Goal: Task Accomplishment & Management: Manage account settings

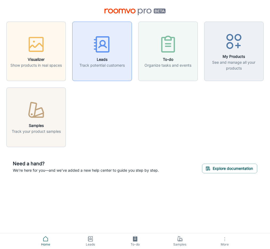
click at [105, 55] on div "button" at bounding box center [101, 45] width 45 height 22
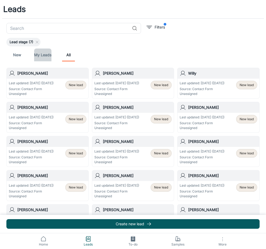
click at [40, 52] on link "My Leads" at bounding box center [42, 55] width 17 height 13
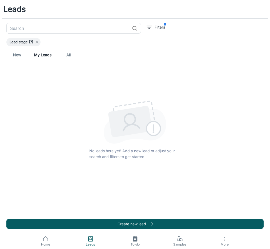
click at [37, 41] on icon at bounding box center [37, 42] width 4 height 4
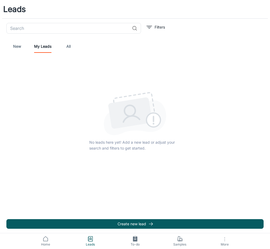
click at [15, 45] on link "New" at bounding box center [17, 46] width 13 height 13
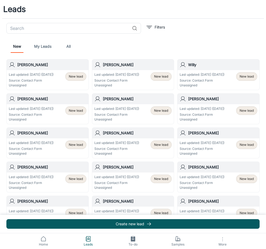
click at [46, 78] on div "Last updated: Sep 21 (11 days ago) Source: Contact Form Unassigned" at bounding box center [31, 79] width 45 height 15
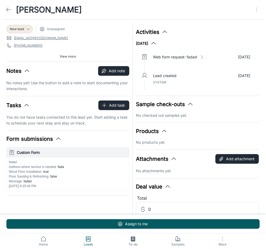
drag, startPoint x: 55, startPoint y: 10, endPoint x: 86, endPoint y: 10, distance: 31.2
click at [86, 10] on div "[PERSON_NAME]" at bounding box center [133, 9] width 266 height 19
copy h1 "Idaliza"
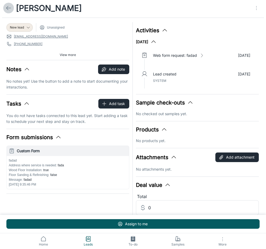
click at [7, 6] on icon at bounding box center [8, 8] width 6 height 6
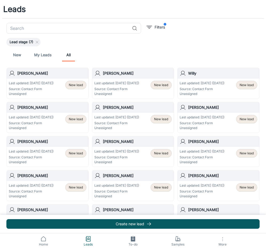
click at [126, 85] on p "Last updated: Sep 13 (19 days ago)" at bounding box center [116, 83] width 45 height 5
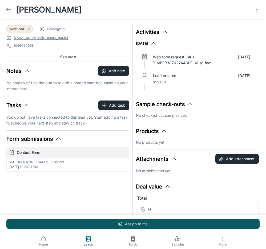
click at [6, 8] on icon at bounding box center [8, 9] width 6 height 6
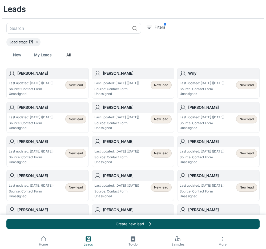
click at [125, 120] on div "Last updated: Sep 1 (31 days ago) Source: Contact Form Unassigned" at bounding box center [116, 122] width 45 height 15
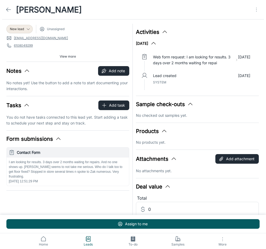
click at [8, 8] on polyline at bounding box center [7, 10] width 2 height 4
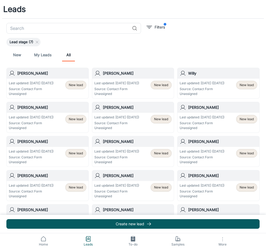
click at [42, 119] on p "Last updated: Sep 3 (29 days ago)" at bounding box center [31, 117] width 45 height 5
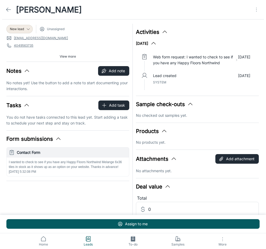
click at [7, 7] on icon at bounding box center [8, 9] width 6 height 6
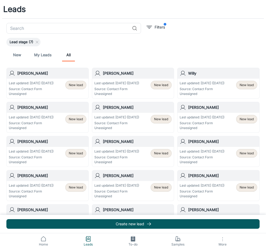
click at [208, 88] on p "Source: Contact Form" at bounding box center [202, 89] width 45 height 5
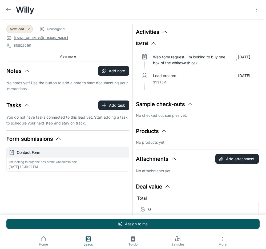
click at [7, 7] on icon at bounding box center [8, 9] width 6 height 6
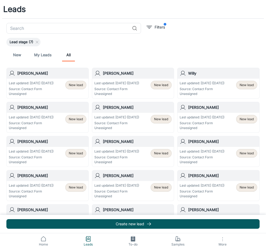
click at [42, 53] on link "My Leads" at bounding box center [42, 55] width 17 height 13
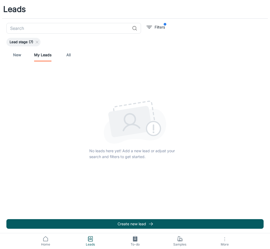
click at [68, 54] on link "All" at bounding box center [68, 55] width 13 height 13
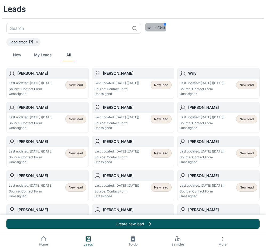
click at [159, 27] on p "Filters" at bounding box center [160, 27] width 10 height 6
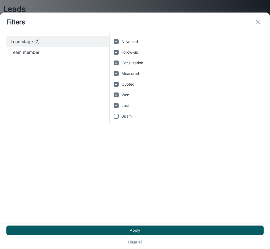
click at [258, 21] on icon "exit" at bounding box center [258, 22] width 6 height 6
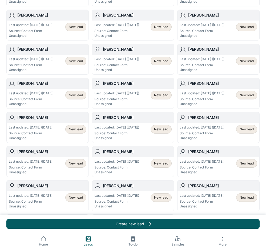
scroll to position [241, 0]
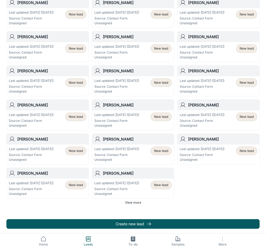
click at [130, 201] on span "View more" at bounding box center [133, 202] width 16 height 5
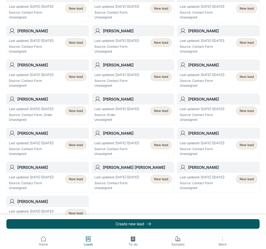
scroll to position [617, 0]
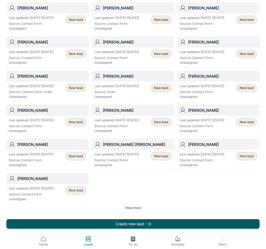
click at [131, 206] on span "View more" at bounding box center [133, 208] width 16 height 5
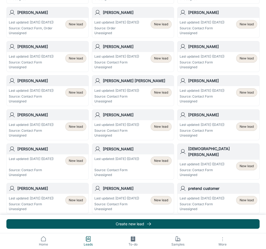
scroll to position [746, 0]
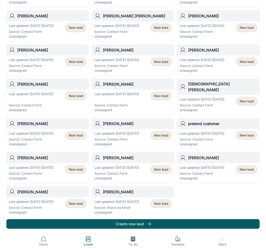
click at [123, 200] on p "Last updated: Aug 11 (783 days ago)" at bounding box center [116, 202] width 45 height 5
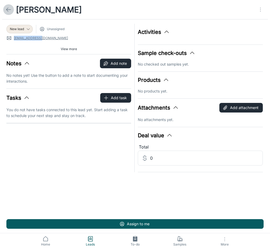
click at [6, 8] on icon at bounding box center [8, 9] width 6 height 6
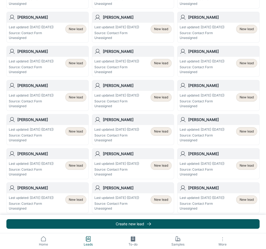
scroll to position [241, 0]
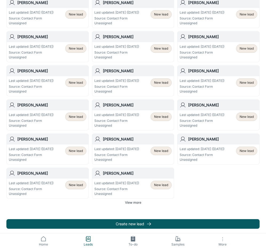
click at [131, 202] on span "View more" at bounding box center [133, 202] width 16 height 5
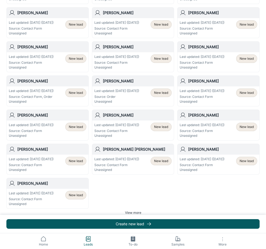
scroll to position [617, 0]
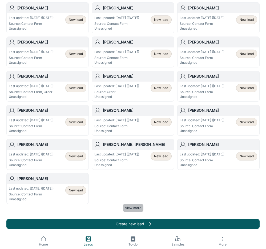
click at [131, 206] on span "View more" at bounding box center [133, 208] width 16 height 5
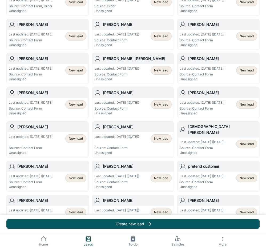
scroll to position [746, 0]
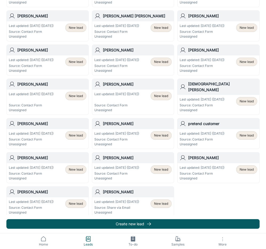
click at [127, 205] on p "Source: Share via Email" at bounding box center [116, 207] width 45 height 5
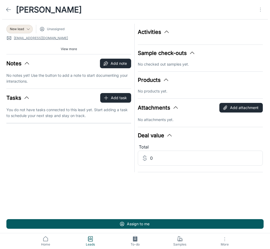
click at [225, 240] on icon "button" at bounding box center [225, 239] width 6 height 6
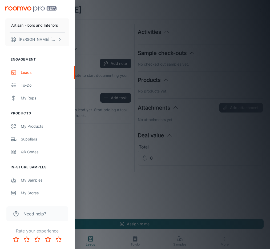
click at [205, 180] on div at bounding box center [135, 124] width 270 height 249
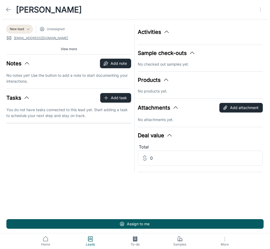
click at [166, 30] on icon "button" at bounding box center [167, 32] width 6 height 6
click at [70, 47] on span "View more" at bounding box center [69, 49] width 16 height 5
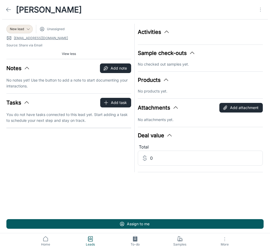
click at [5, 9] on link at bounding box center [8, 9] width 11 height 11
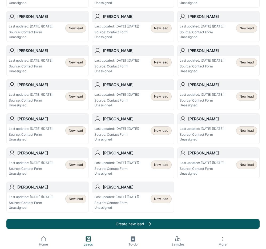
scroll to position [241, 0]
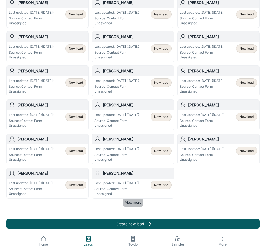
click at [132, 202] on span "View more" at bounding box center [133, 202] width 16 height 5
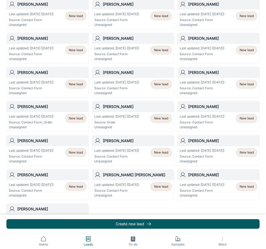
scroll to position [617, 0]
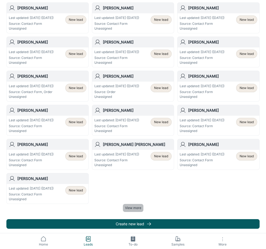
click at [132, 206] on span "View more" at bounding box center [133, 208] width 16 height 5
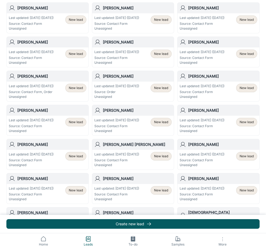
scroll to position [746, 0]
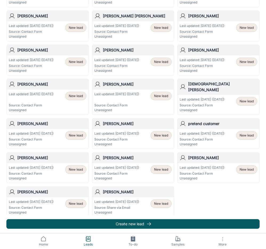
click at [28, 200] on p "Last updated: Jul 29 (430 days ago)" at bounding box center [31, 202] width 45 height 5
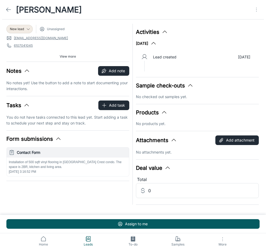
drag, startPoint x: 52, startPoint y: 11, endPoint x: 94, endPoint y: 11, distance: 42.4
click at [94, 11] on div "Louise D Perkowski" at bounding box center [133, 9] width 266 height 19
copy h1 "Perkowski"
click at [108, 26] on div "New lead Unassigned" at bounding box center [67, 29] width 123 height 9
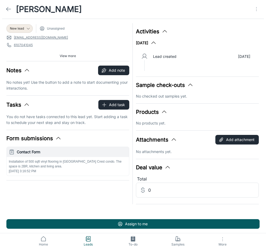
click at [8, 7] on polyline at bounding box center [7, 9] width 2 height 4
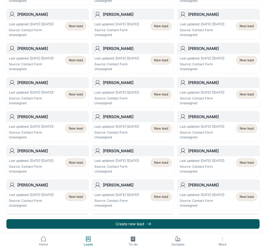
scroll to position [241, 0]
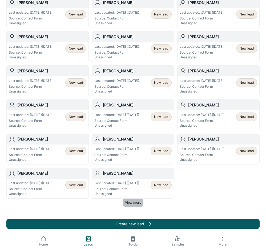
click at [132, 203] on span "View more" at bounding box center [133, 202] width 16 height 5
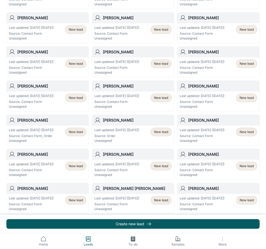
scroll to position [617, 0]
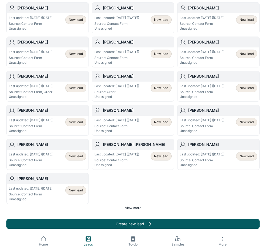
click at [132, 206] on span "View more" at bounding box center [133, 208] width 16 height 5
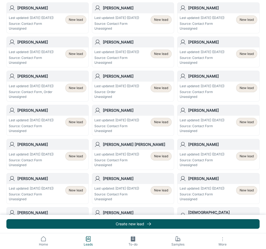
scroll to position [746, 0]
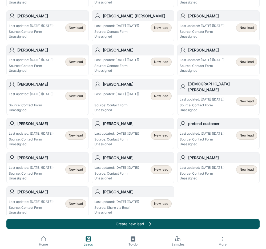
click at [211, 165] on p "Last updated: Aug 7 (421 days ago)" at bounding box center [202, 167] width 45 height 5
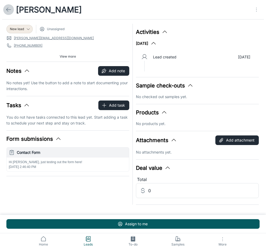
click at [8, 7] on icon at bounding box center [8, 9] width 6 height 6
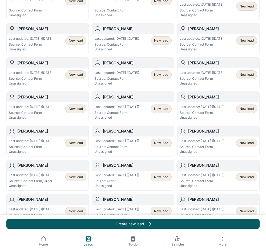
scroll to position [746, 0]
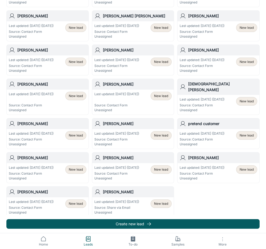
click at [120, 165] on p "Last updated: Aug 17 (411 days ago)" at bounding box center [116, 167] width 45 height 5
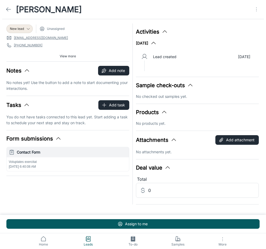
scroll to position [1, 0]
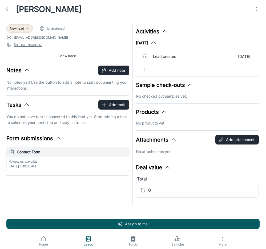
click at [31, 52] on div "View more" at bounding box center [67, 56] width 123 height 8
copy link "+1 (405) 429-8135"
click at [9, 9] on icon at bounding box center [8, 9] width 6 height 6
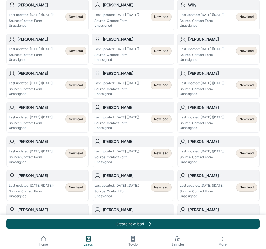
scroll to position [241, 0]
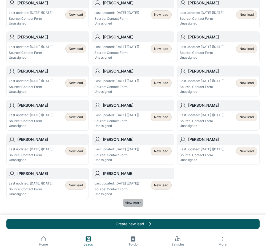
click at [132, 203] on span "View more" at bounding box center [133, 203] width 16 height 5
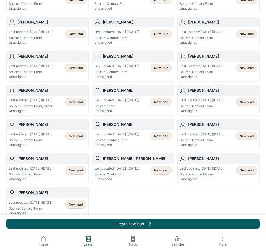
scroll to position [617, 0]
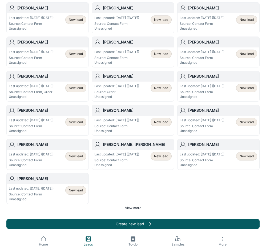
click at [132, 206] on span "View more" at bounding box center [133, 208] width 16 height 5
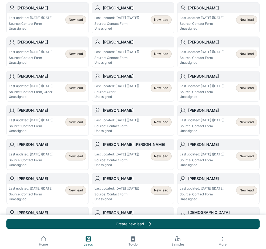
scroll to position [746, 0]
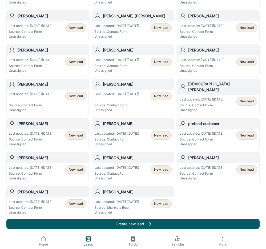
click at [26, 165] on p "Last updated: Sep 11 (386 days ago)" at bounding box center [31, 167] width 45 height 5
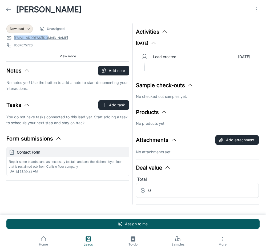
scroll to position [1, 0]
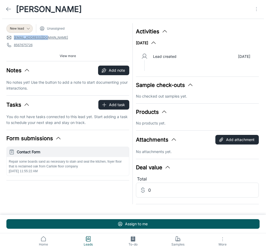
click at [7, 8] on icon at bounding box center [8, 9] width 6 height 6
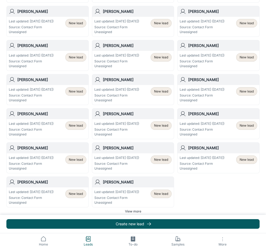
scroll to position [241, 0]
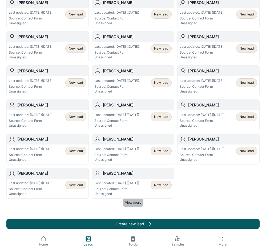
click at [137, 202] on span "View more" at bounding box center [133, 202] width 16 height 5
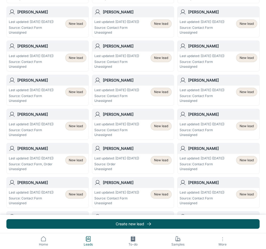
scroll to position [617, 0]
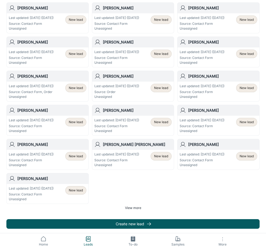
click at [136, 206] on span "View more" at bounding box center [133, 208] width 16 height 5
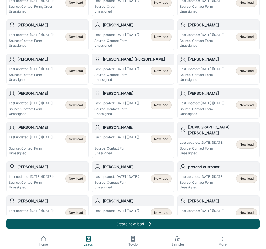
scroll to position [746, 0]
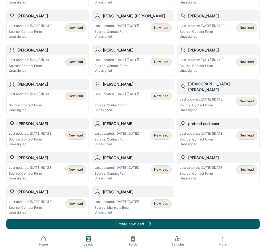
click at [36, 137] on p "Source: Contact Form" at bounding box center [31, 139] width 45 height 5
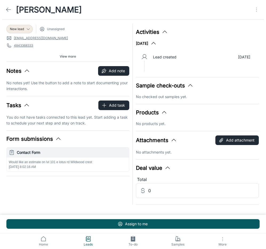
click at [7, 7] on icon at bounding box center [8, 9] width 6 height 6
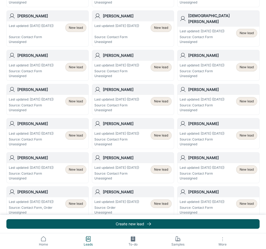
scroll to position [746, 0]
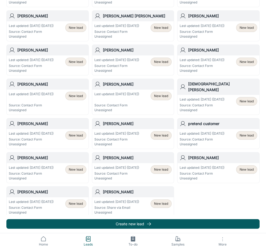
click at [31, 131] on p "Last updated: Oct 3 (364 days ago)" at bounding box center [31, 133] width 45 height 5
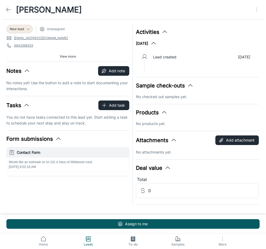
scroll to position [1, 0]
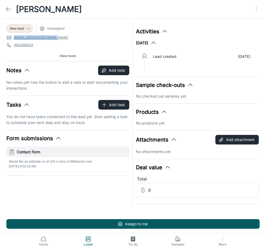
click at [7, 8] on icon at bounding box center [8, 9] width 6 height 6
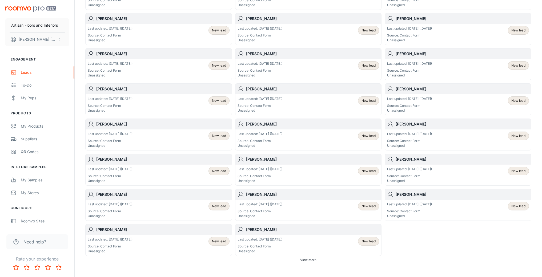
scroll to position [233, 0]
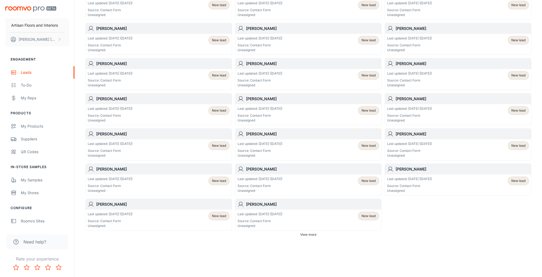
click at [270, 234] on span "View more" at bounding box center [308, 235] width 16 height 5
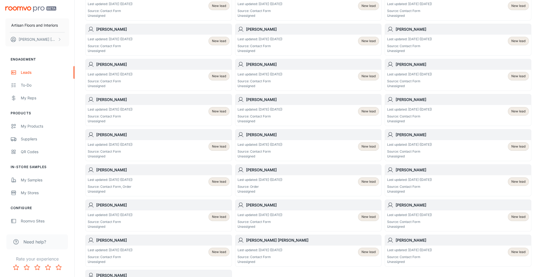
scroll to position [620, 0]
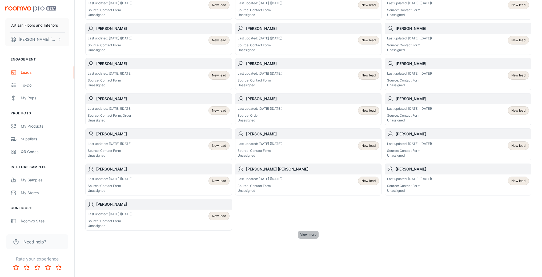
click at [270, 234] on span "View more" at bounding box center [308, 235] width 16 height 5
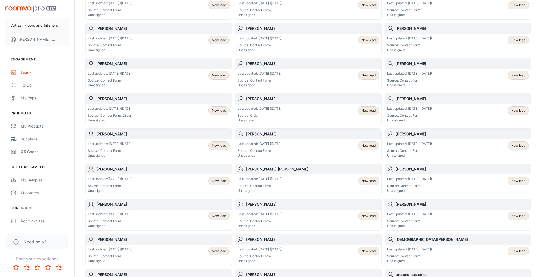
scroll to position [753, 0]
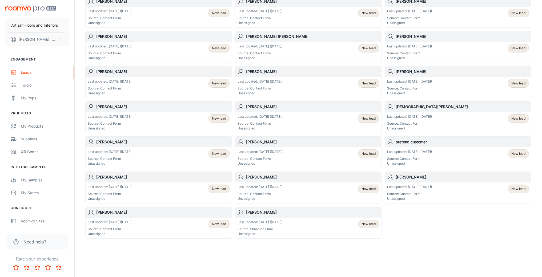
click at [270, 81] on p "Last updated: Oct 18 (349 days ago)" at bounding box center [260, 81] width 45 height 5
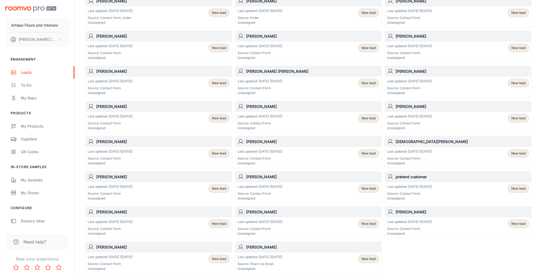
scroll to position [717, 0]
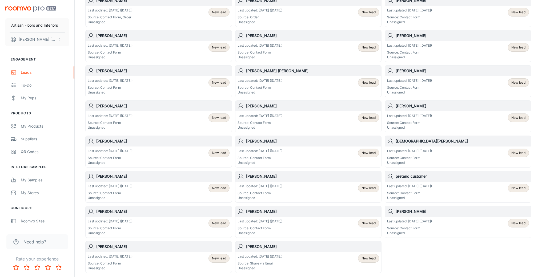
click at [270, 82] on div "Last updated: Nov 12 (324 days ago) Source: Contact Form Unassigned New lead" at bounding box center [309, 86] width 142 height 17
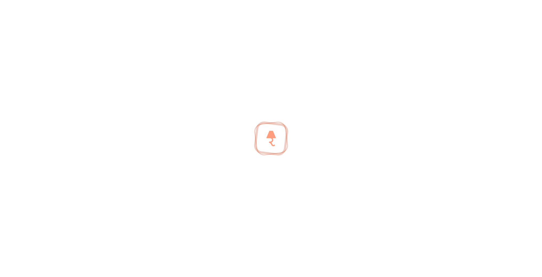
scroll to position [716, 0]
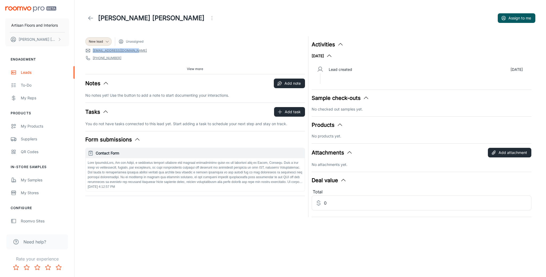
click at [92, 17] on icon at bounding box center [90, 18] width 6 height 6
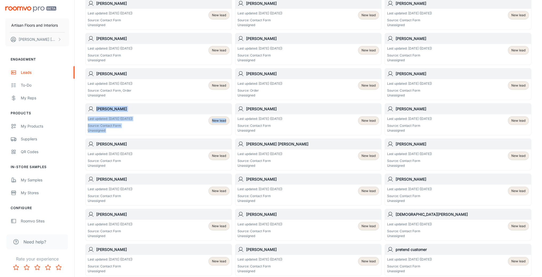
scroll to position [647, 0]
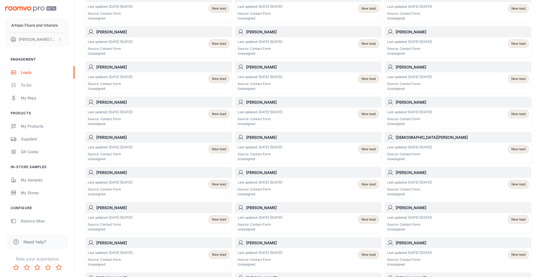
scroll to position [405, 0]
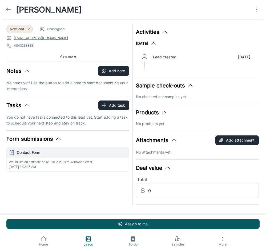
drag, startPoint x: 84, startPoint y: 9, endPoint x: 16, endPoint y: 10, distance: 67.8
click at [16, 10] on div "Karin B Schwinn" at bounding box center [133, 9] width 266 height 19
copy h1 "Karin B Schwinn"
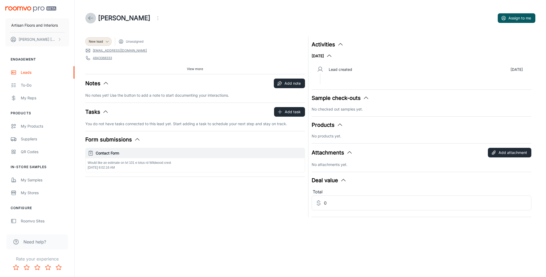
click at [90, 17] on polyline at bounding box center [90, 18] width 2 height 4
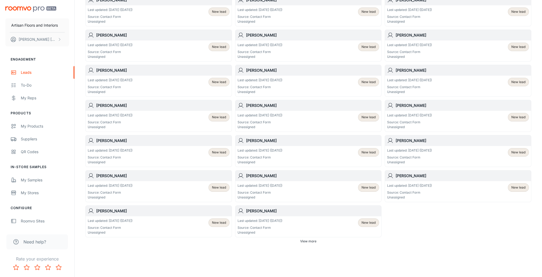
scroll to position [233, 0]
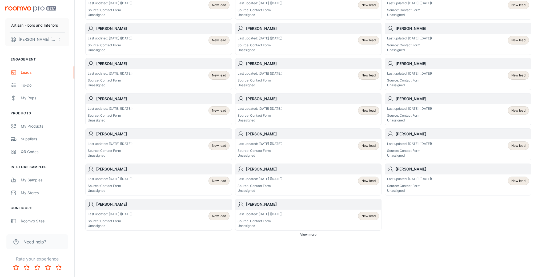
click at [266, 234] on span "View more" at bounding box center [308, 235] width 16 height 5
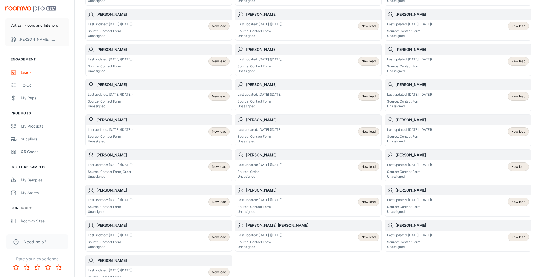
scroll to position [620, 0]
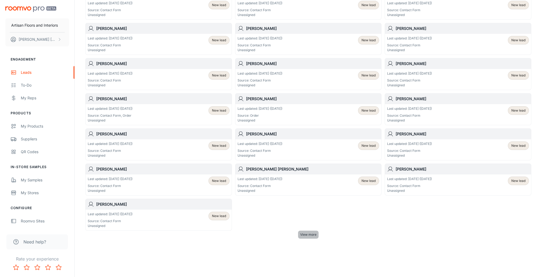
click at [266, 234] on span "View more" at bounding box center [308, 235] width 16 height 5
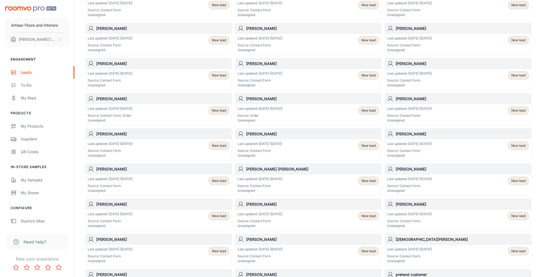
scroll to position [753, 0]
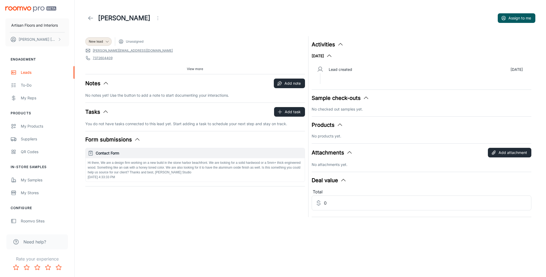
click at [244, 29] on header "Danielle Denham Assign to me" at bounding box center [310, 18] width 463 height 36
drag, startPoint x: 99, startPoint y: 17, endPoint x: 152, endPoint y: 23, distance: 53.8
click at [152, 23] on div "John Vandereems Assign to me" at bounding box center [310, 18] width 450 height 15
copy h1 "John Vandereems"
click at [91, 17] on icon at bounding box center [90, 18] width 6 height 6
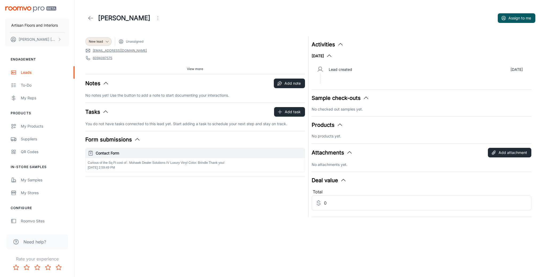
click at [120, 49] on link "[EMAIL_ADDRESS][DOMAIN_NAME]" at bounding box center [120, 50] width 54 height 5
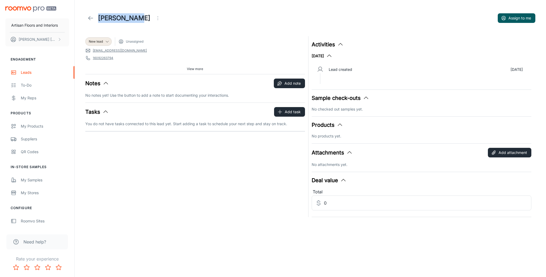
drag, startPoint x: 98, startPoint y: 16, endPoint x: 134, endPoint y: 17, distance: 35.8
click at [134, 17] on div "Ali Edwards" at bounding box center [124, 18] width 78 height 11
copy h1 "Ali Edwards"
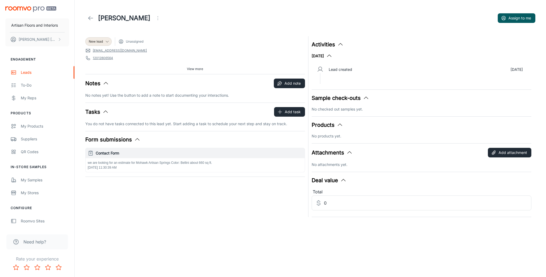
click at [194, 67] on span "View more" at bounding box center [195, 69] width 16 height 5
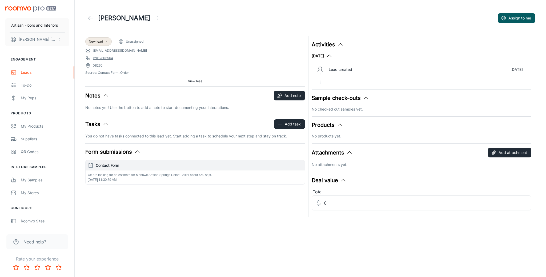
click at [293, 12] on div "Maura Assign to me" at bounding box center [310, 18] width 450 height 15
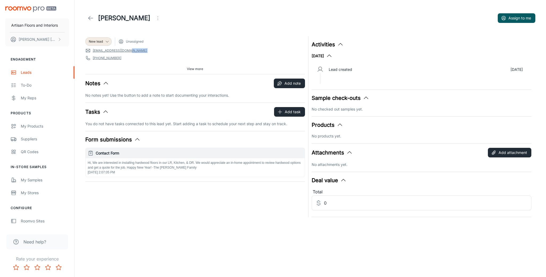
click at [135, 53] on span "[EMAIL_ADDRESS][DOMAIN_NAME]" at bounding box center [195, 50] width 220 height 5
click at [306, 7] on header "[PERSON_NAME] Assign to me" at bounding box center [310, 18] width 463 height 36
click at [89, 17] on icon at bounding box center [90, 18] width 6 height 6
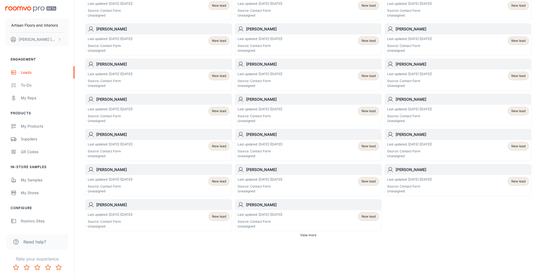
scroll to position [233, 0]
click at [311, 234] on span "View more" at bounding box center [308, 235] width 16 height 5
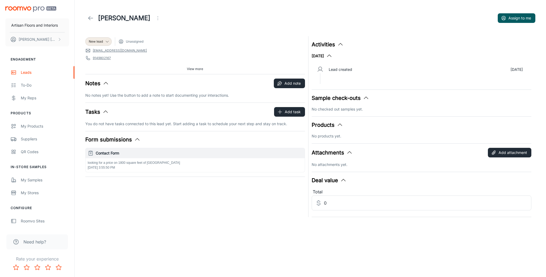
click at [244, 13] on div "[PERSON_NAME] to me" at bounding box center [310, 18] width 450 height 15
